Goal: Task Accomplishment & Management: Manage account settings

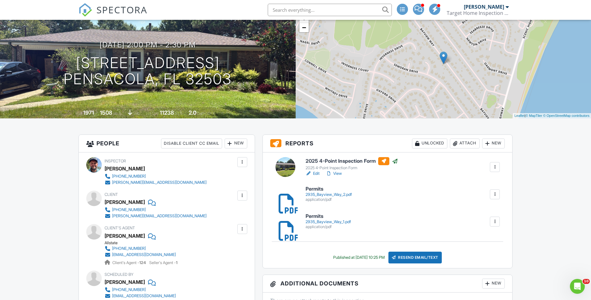
click at [87, 8] on img at bounding box center [86, 10] width 14 height 14
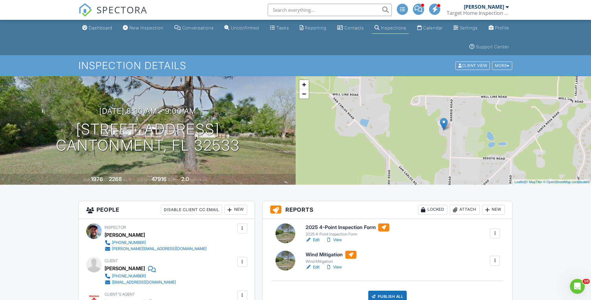
click at [470, 211] on div "Attach" at bounding box center [465, 210] width 30 height 10
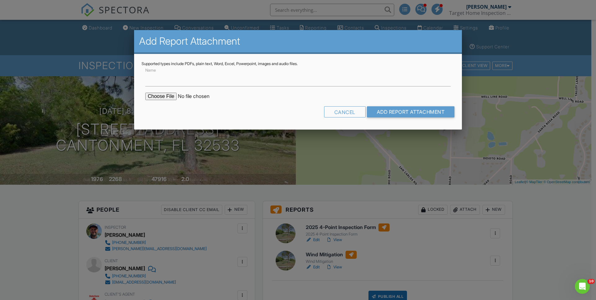
click at [160, 99] on input "file" at bounding box center [198, 96] width 106 height 7
type input "C:\fakepath\229 Madrid.pdf"
click at [203, 81] on input "Name" at bounding box center [297, 78] width 305 height 15
type input "Permit"
click at [402, 112] on input "Add Report Attachment" at bounding box center [411, 111] width 88 height 11
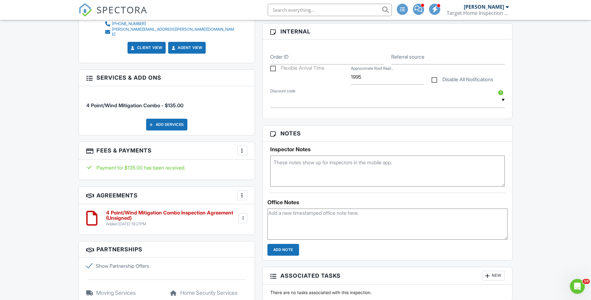
scroll to position [337, 0]
click at [302, 172] on textarea at bounding box center [387, 170] width 235 height 31
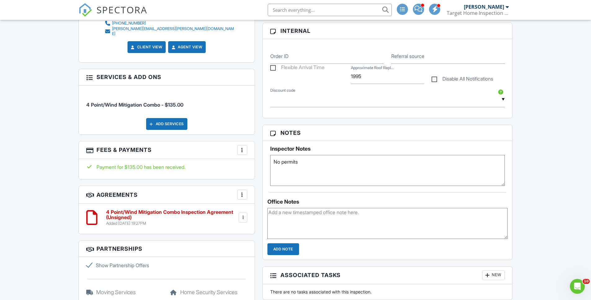
type textarea "No permits"
click at [282, 251] on input "Add Note" at bounding box center [284, 250] width 32 height 12
